Goal: Information Seeking & Learning: Learn about a topic

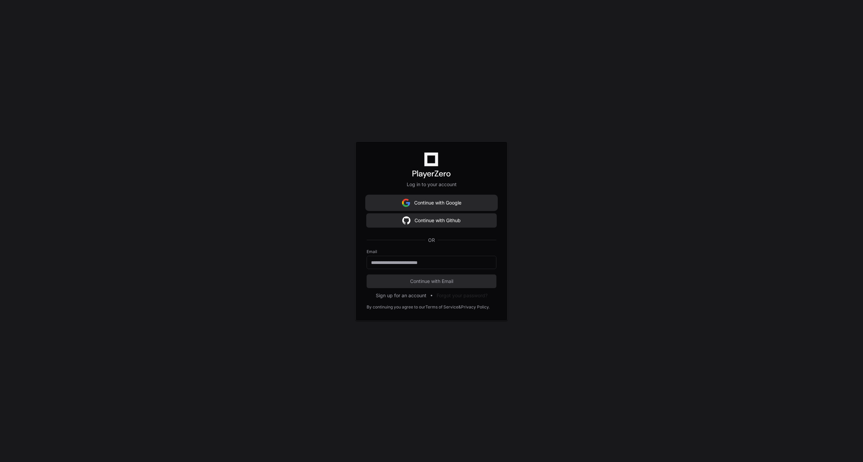
click at [389, 201] on button "Continue with Google" at bounding box center [432, 203] width 130 height 14
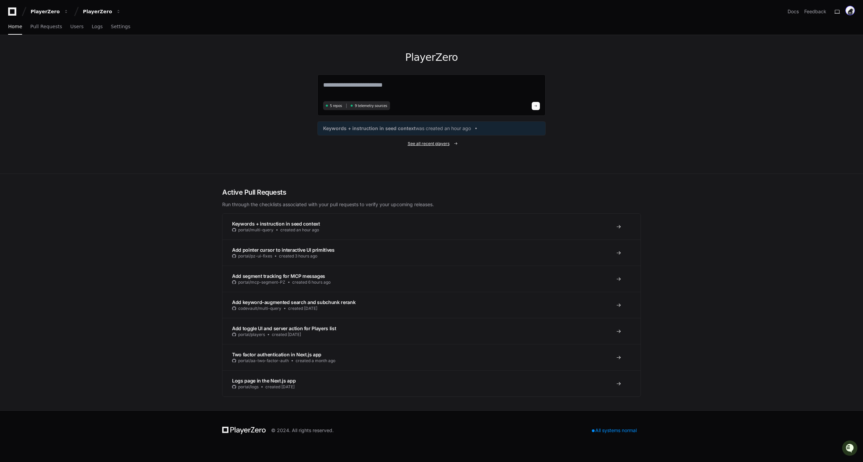
click at [431, 143] on span "See all recent players" at bounding box center [429, 143] width 42 height 5
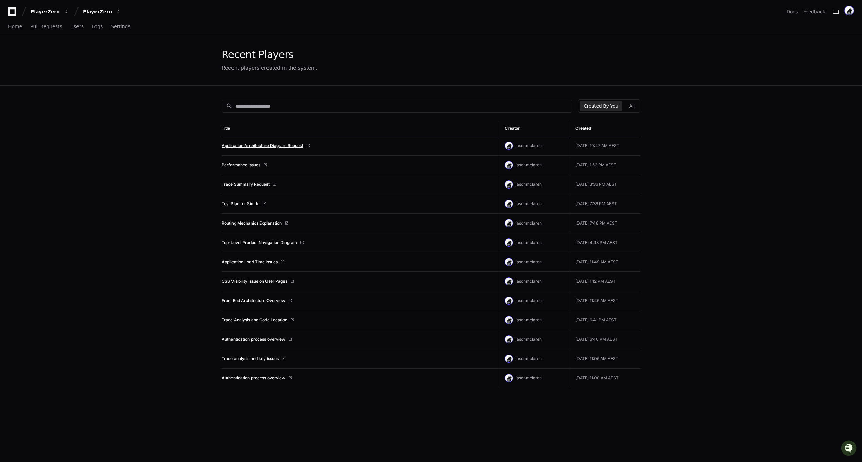
click at [288, 143] on link "Application Architecture Diagram Request" at bounding box center [262, 145] width 82 height 5
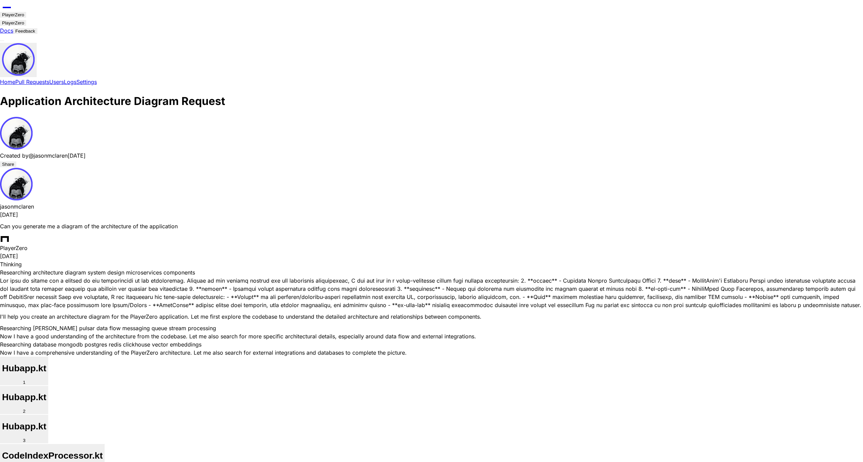
click at [304, 205] on div "jasonmclaren" at bounding box center [431, 206] width 863 height 8
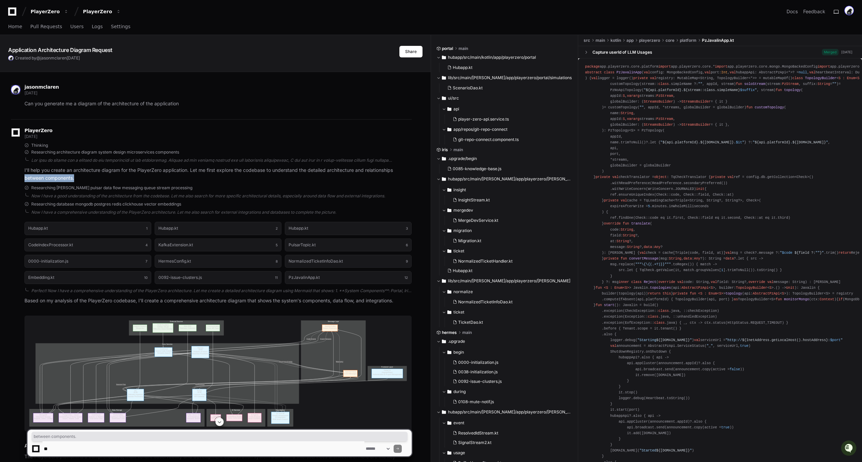
drag, startPoint x: 431, startPoint y: 174, endPoint x: 397, endPoint y: 175, distance: 34.0
click at [404, 192] on div "Researching [PERSON_NAME] pulsar data flow messaging queue stream processing No…" at bounding box center [217, 192] width 387 height 14
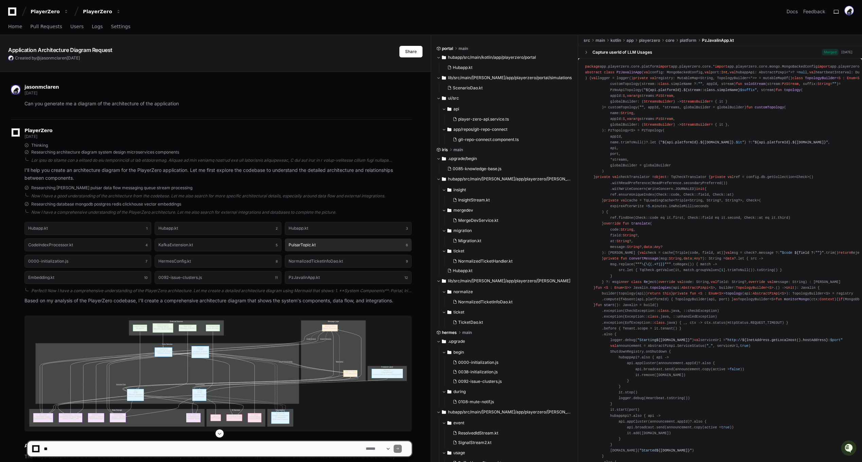
scroll to position [4, 0]
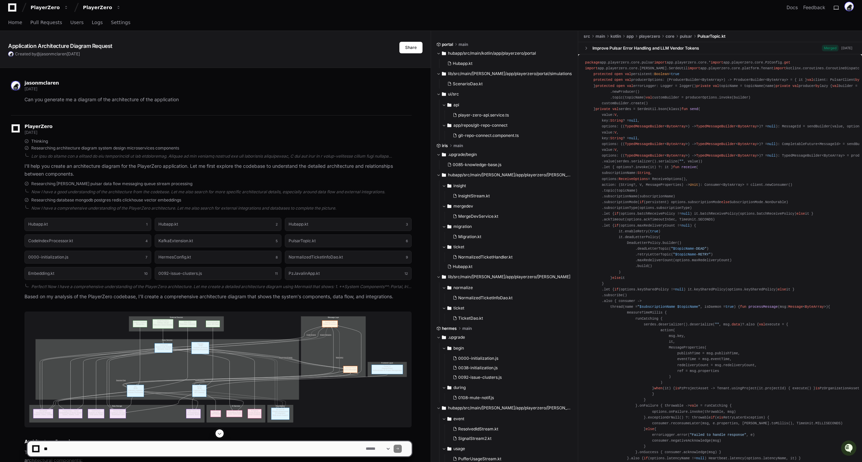
click at [382, 445] on div "**********" at bounding box center [220, 448] width 376 height 15
click at [383, 448] on select "**********" at bounding box center [377, 448] width 26 height 5
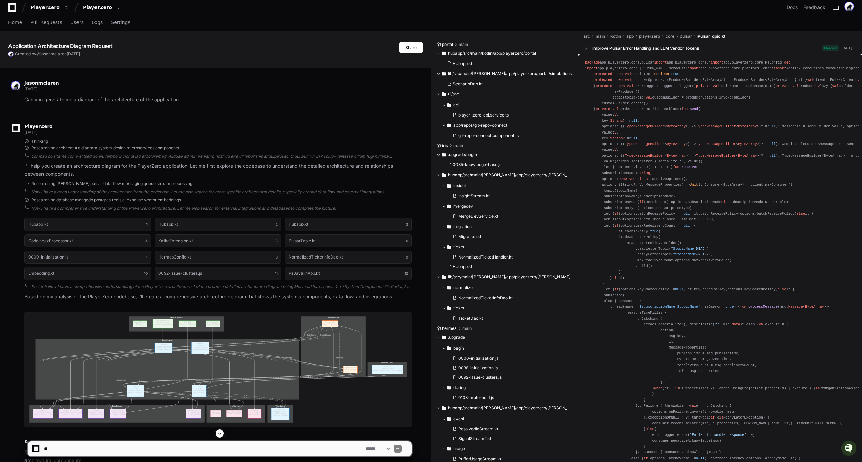
click at [15, 22] on span "Home" at bounding box center [15, 22] width 14 height 4
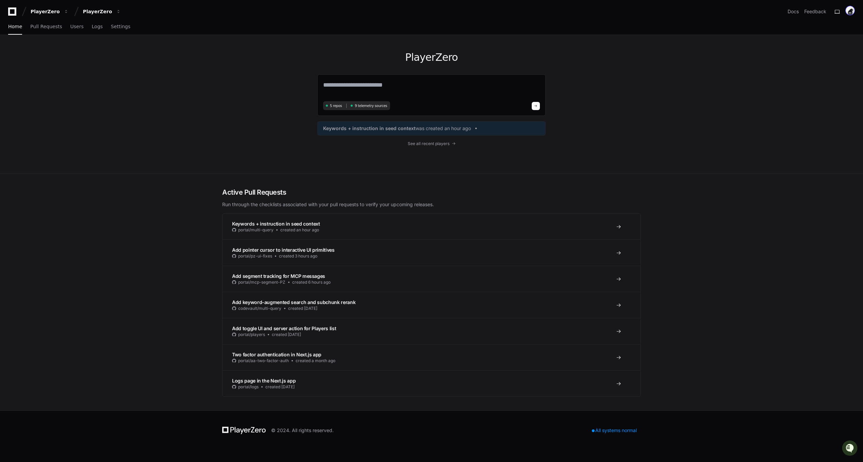
click at [91, 252] on div "Active Pull Requests Run through the checklists associated with your pull reque…" at bounding box center [431, 292] width 863 height 236
